Goal: Task Accomplishment & Management: Complete application form

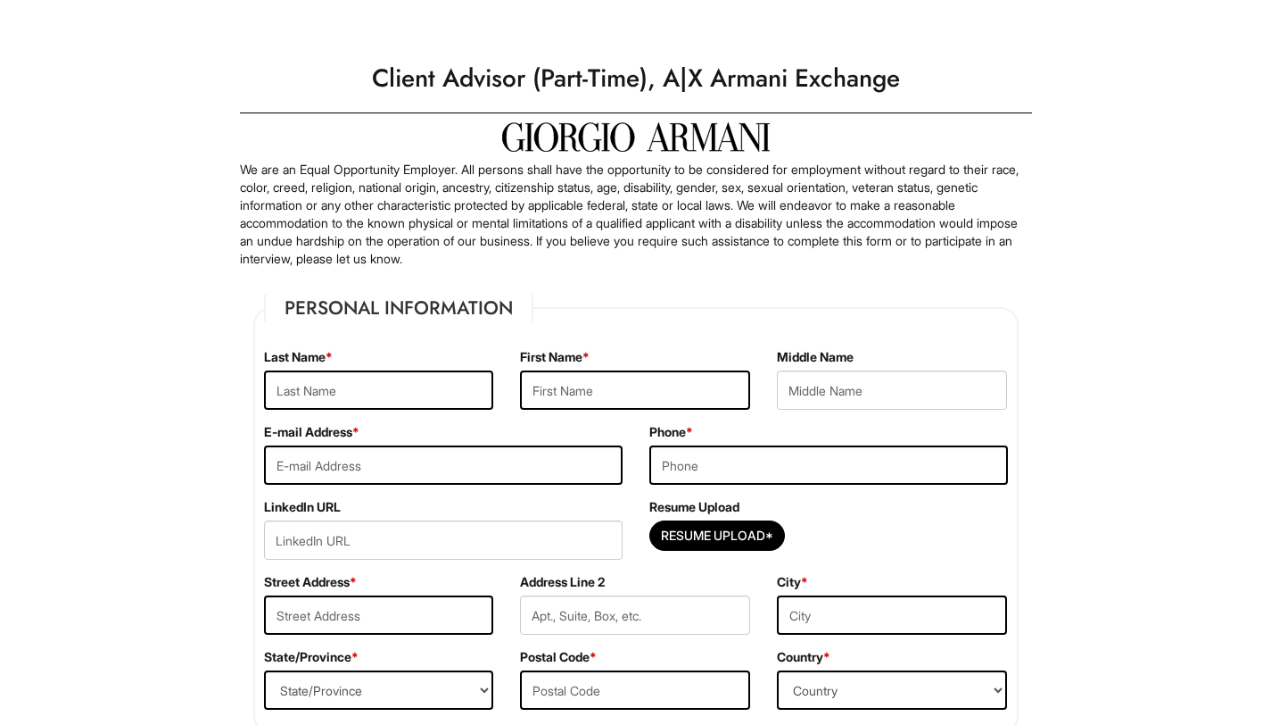
click at [678, 65] on h1 "Client Advisor (Part-Time), A|X Armani Exchange" at bounding box center [636, 79] width 810 height 50
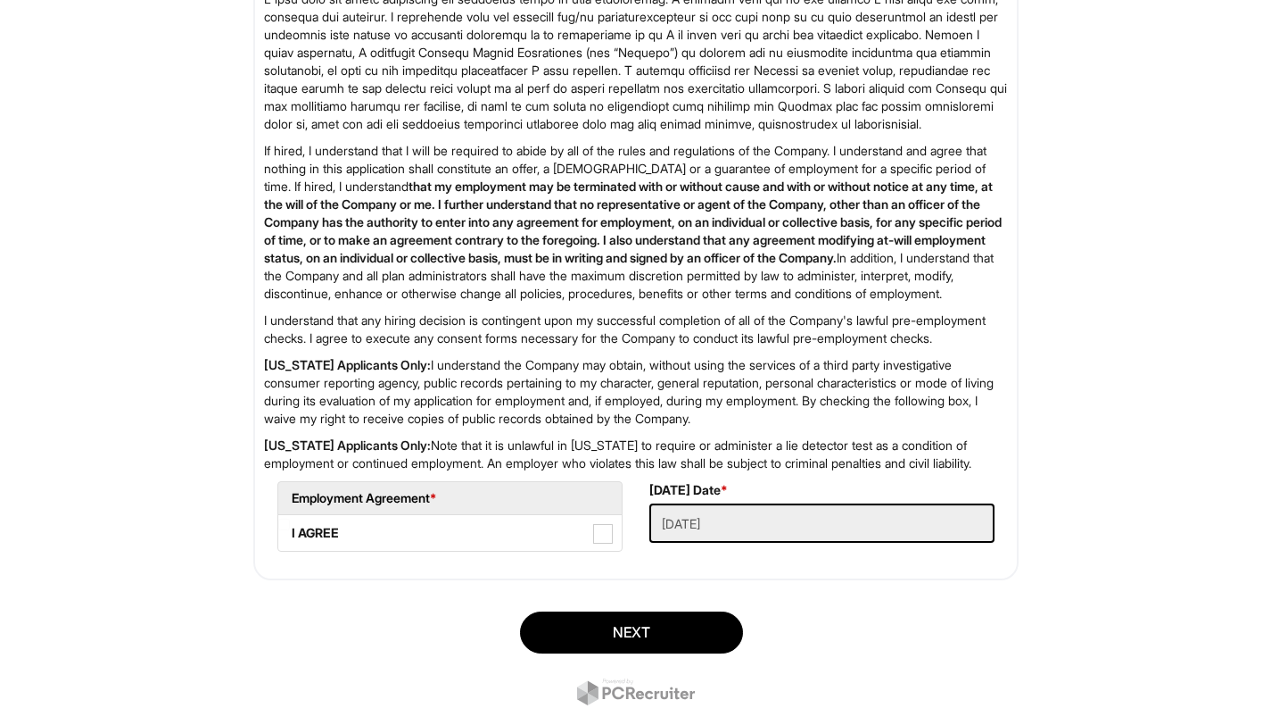
scroll to position [2832, 0]
